Goal: Task Accomplishment & Management: Use online tool/utility

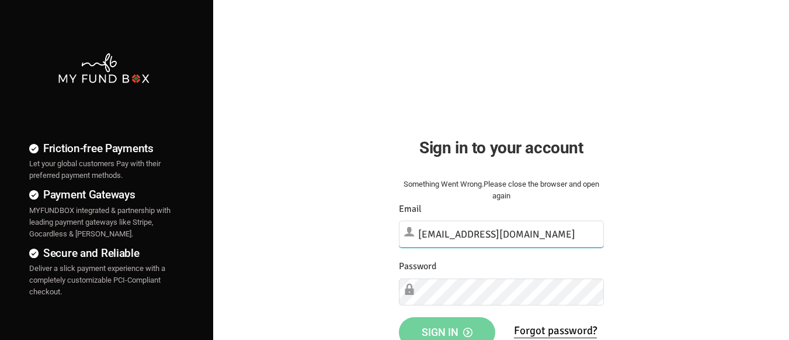
type input "[EMAIL_ADDRESS][DOMAIN_NAME]"
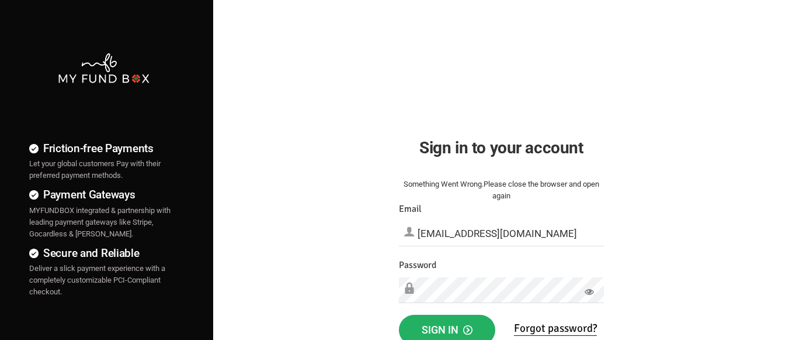
click at [447, 327] on span "Sign in" at bounding box center [447, 329] width 51 height 12
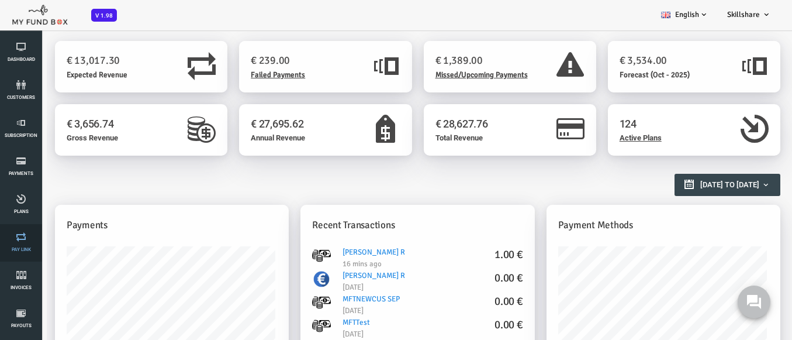
click at [21, 243] on link "Pay Link" at bounding box center [21, 242] width 35 height 37
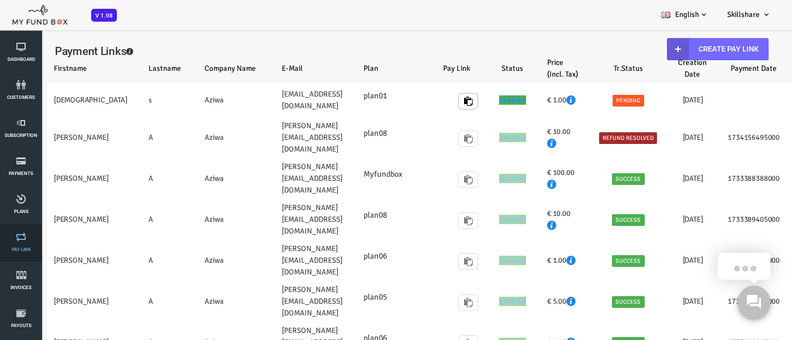
select select "100"
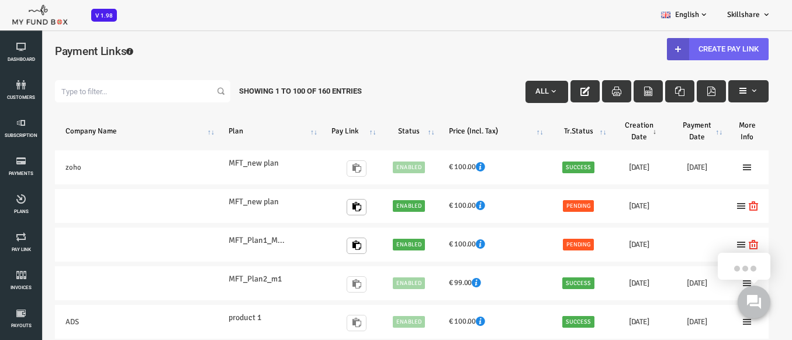
click at [678, 49] on link "Create Pay Link" at bounding box center [686, 49] width 102 height 22
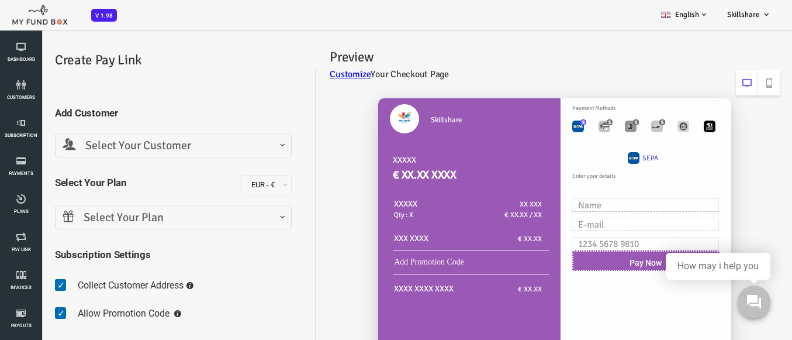
click at [140, 145] on span "Select Your Customer" at bounding box center [141, 146] width 221 height 18
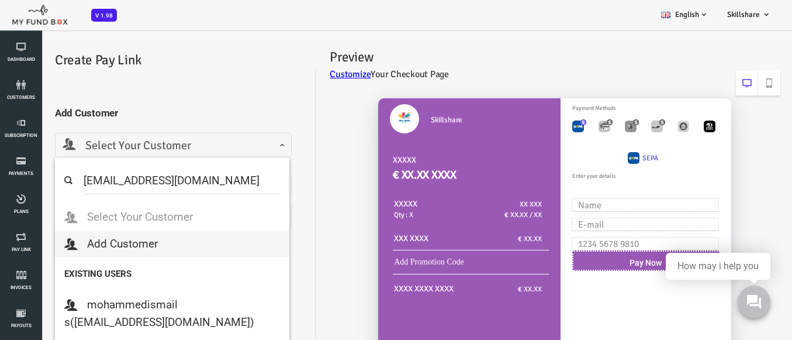
select select "MFT_Email5@gmail.com"
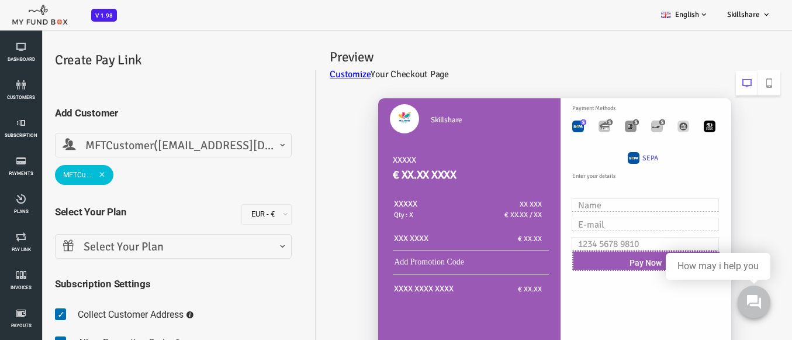
click at [140, 246] on span "Select Your Plan" at bounding box center [141, 247] width 221 height 18
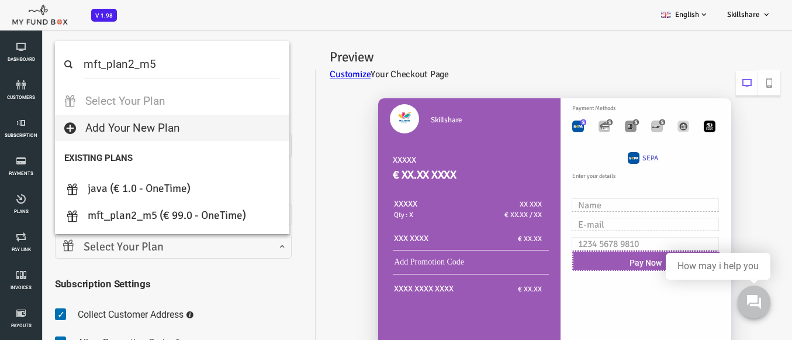
select select "MFT_Plan2_m5"
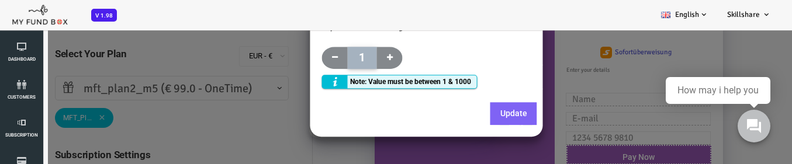
scroll to position [175, 0]
